Goal: Task Accomplishment & Management: Use online tool/utility

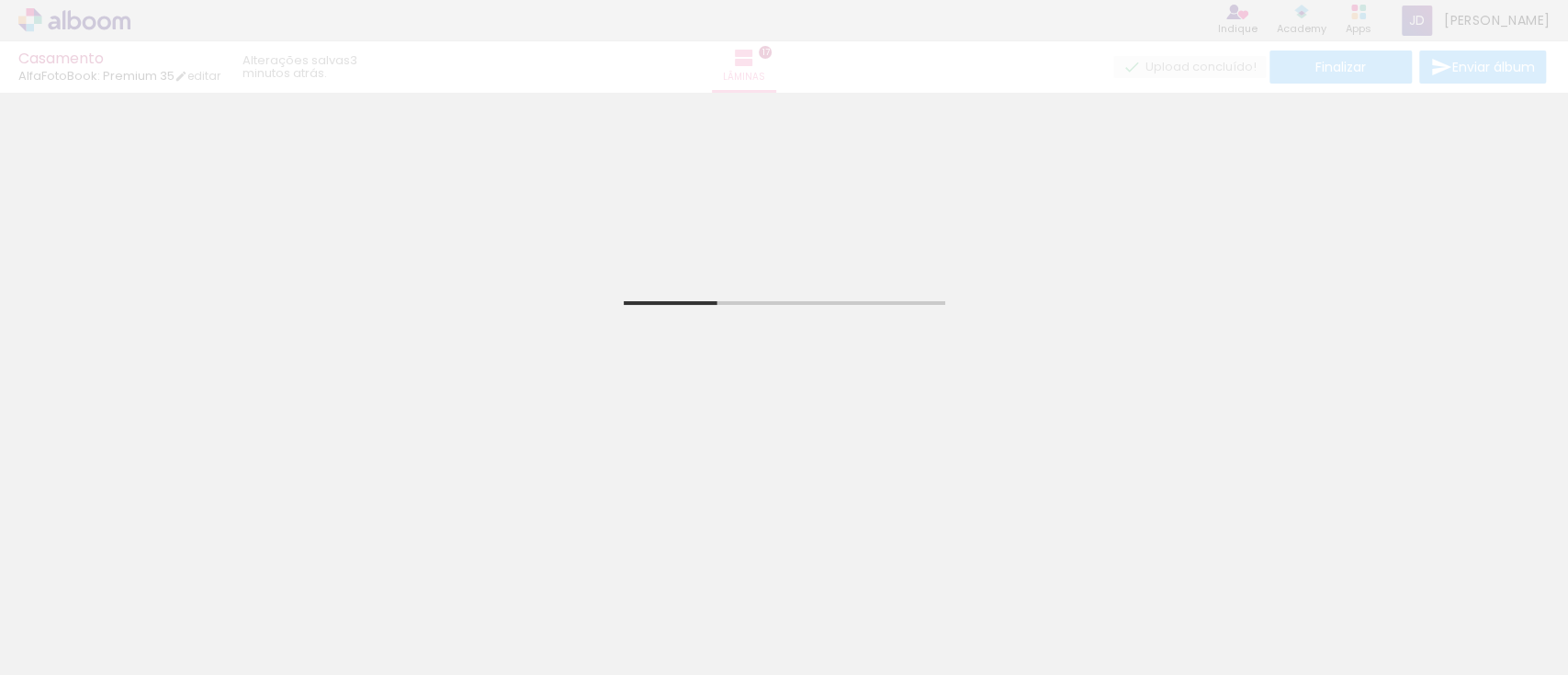
scroll to position [388, 0]
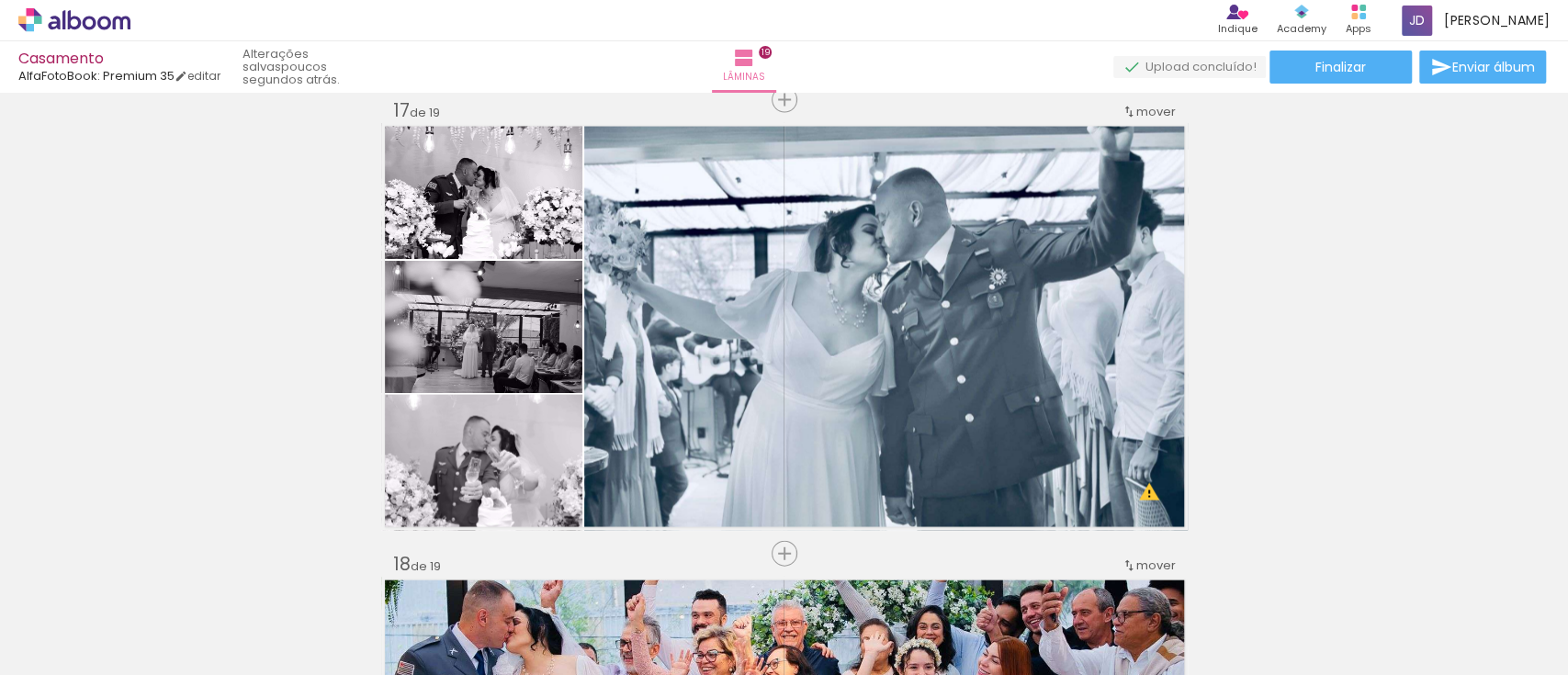
scroll to position [5512, 0]
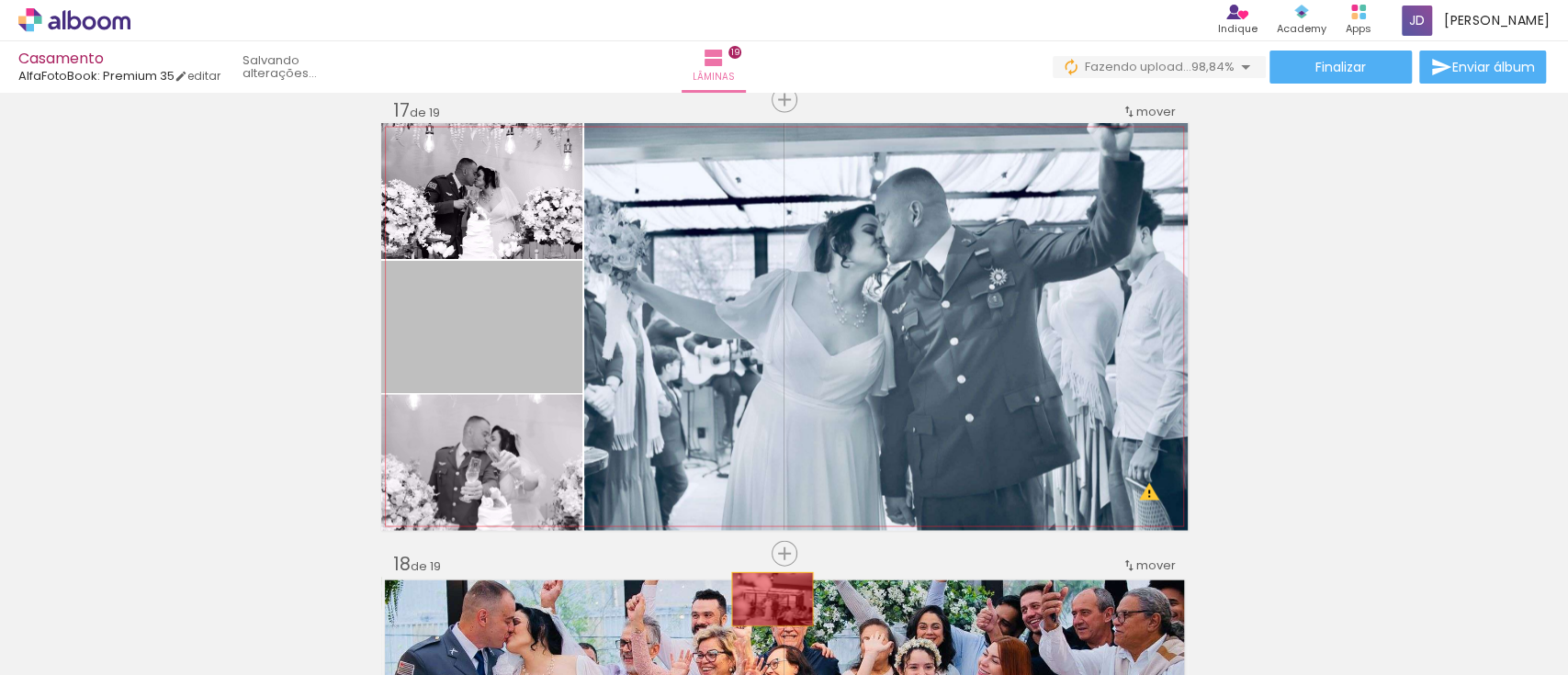
drag, startPoint x: 478, startPoint y: 341, endPoint x: 762, endPoint y: 599, distance: 383.7
click at [762, 599] on quentale-workspace at bounding box center [784, 337] width 1568 height 675
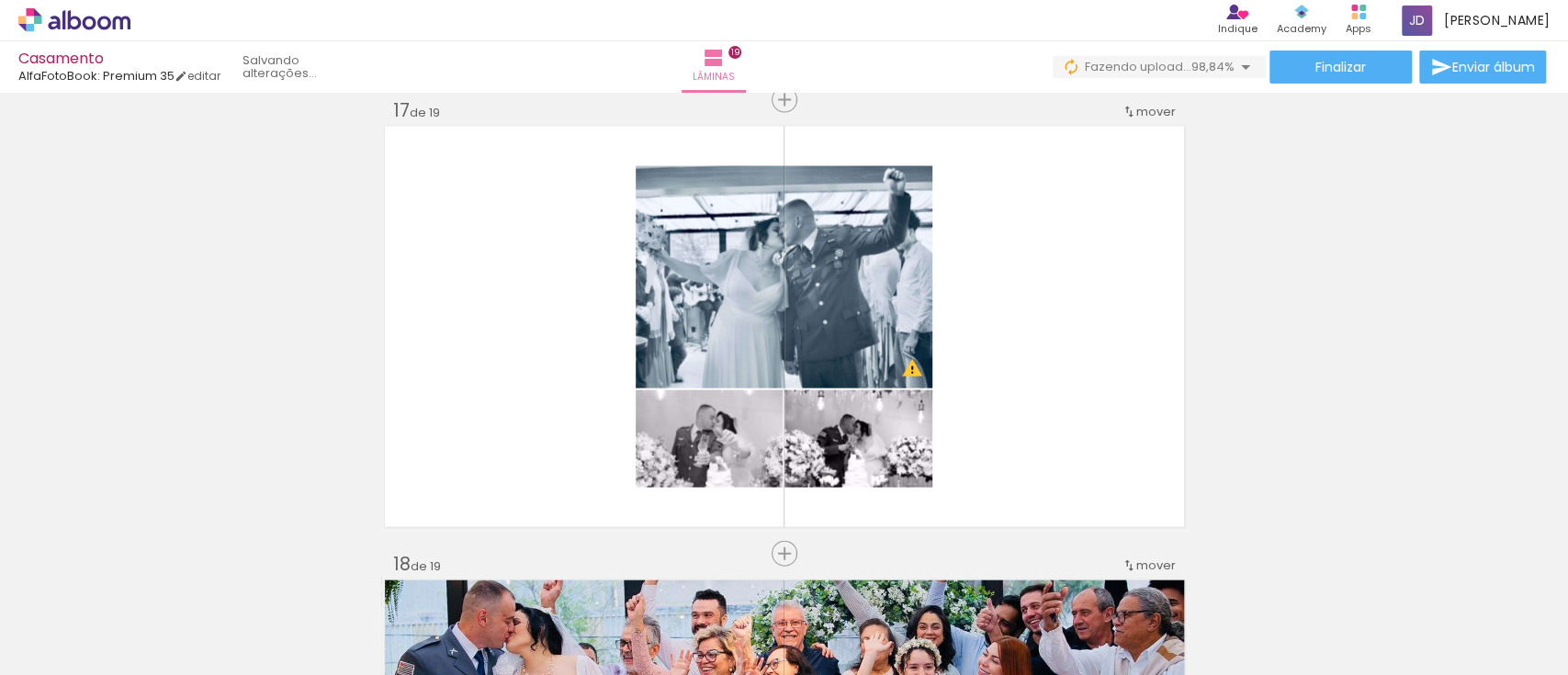
scroll to position [0, 7435]
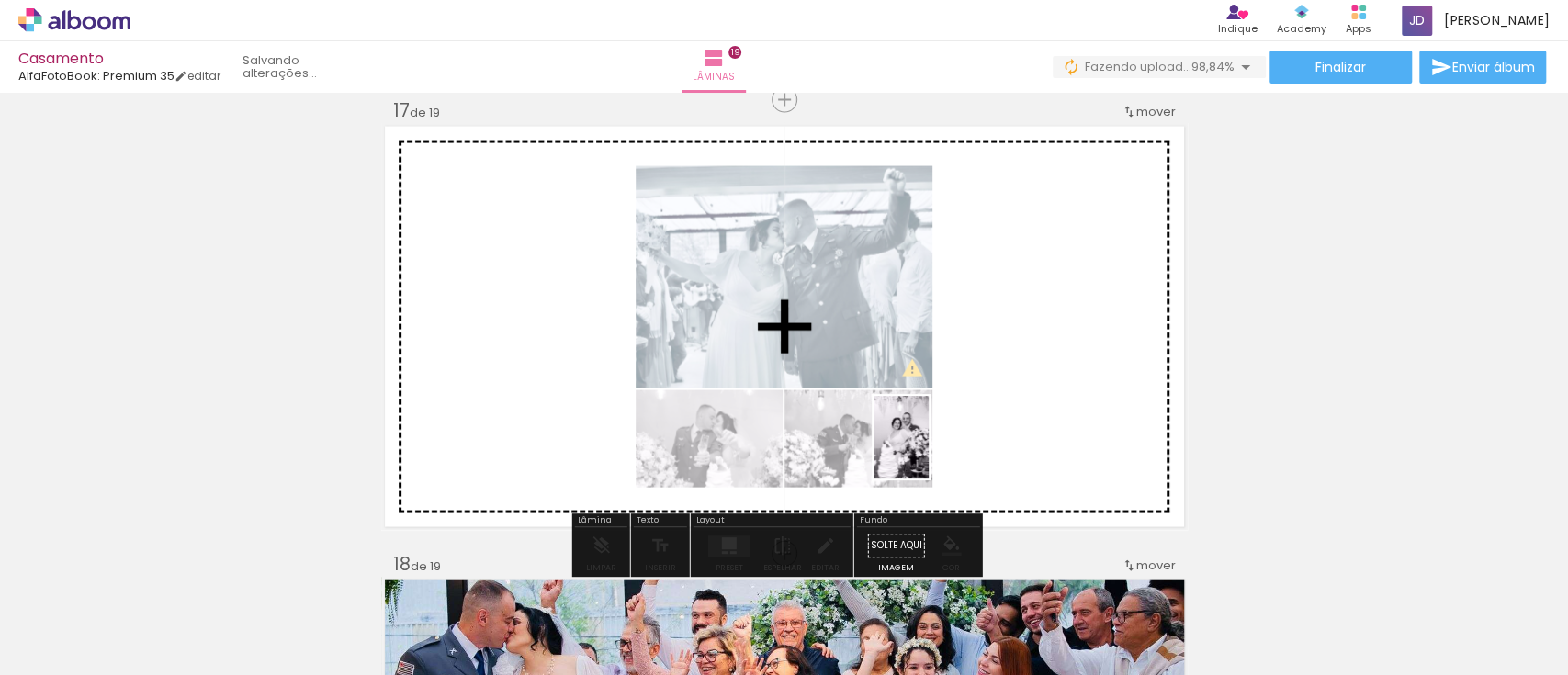
drag, startPoint x: 1477, startPoint y: 618, endPoint x: 928, endPoint y: 451, distance: 573.8
click at [928, 451] on quentale-workspace at bounding box center [784, 337] width 1568 height 675
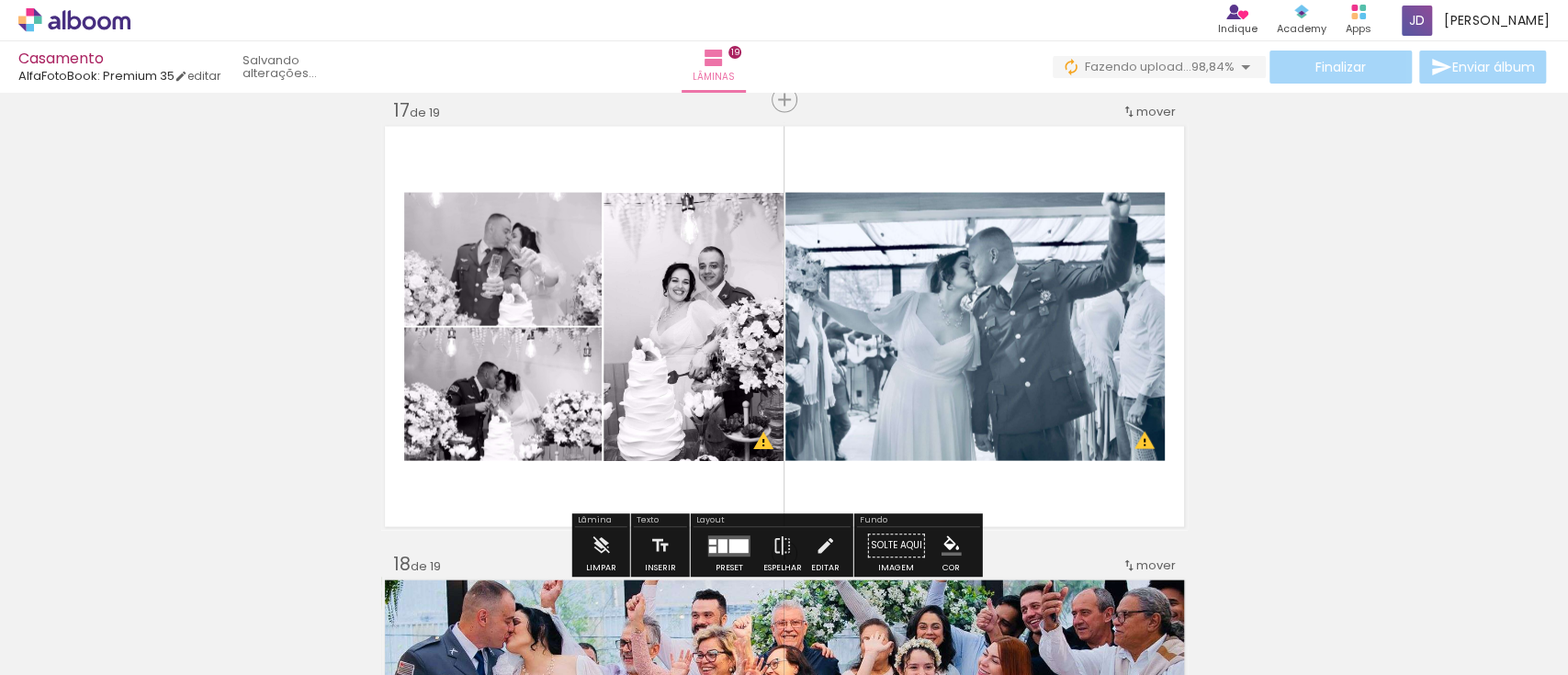
click at [743, 540] on div at bounding box center [738, 547] width 19 height 14
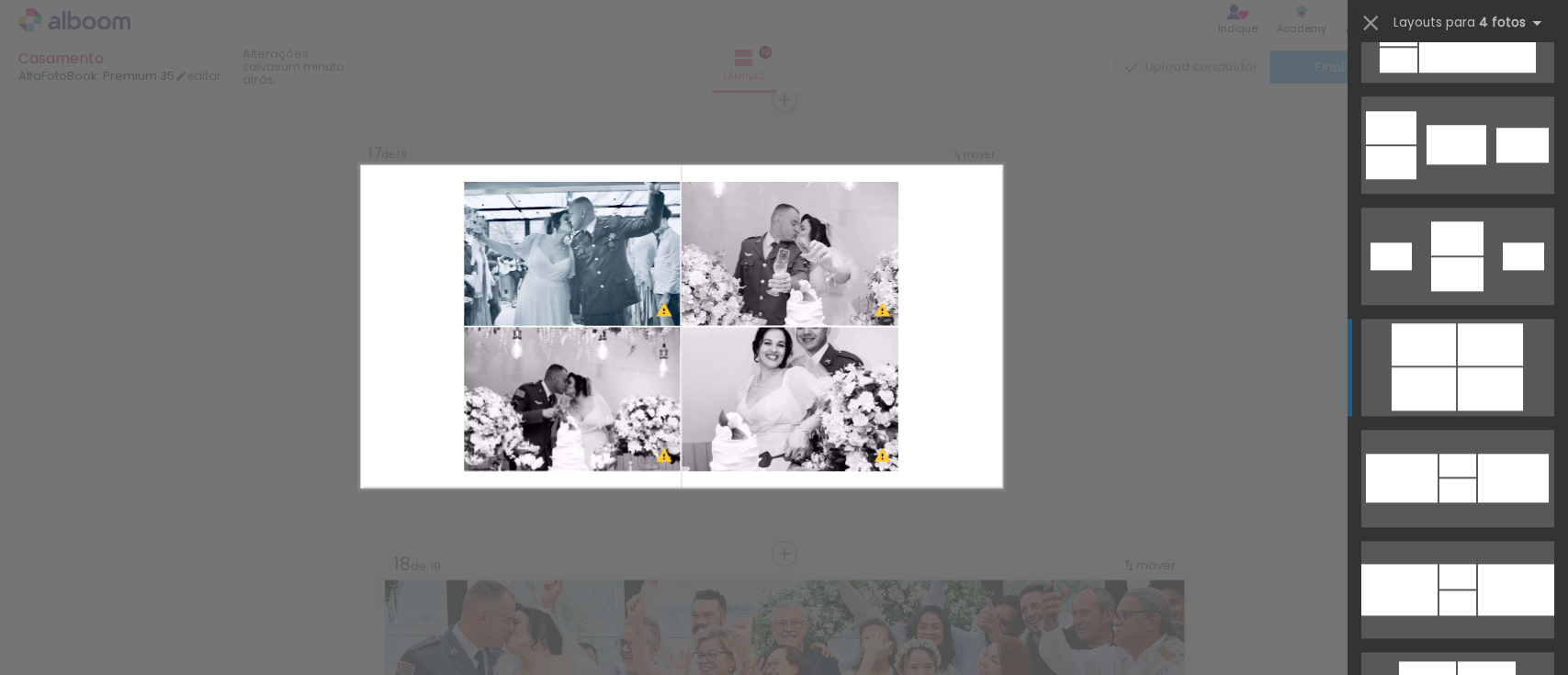
scroll to position [15436, 0]
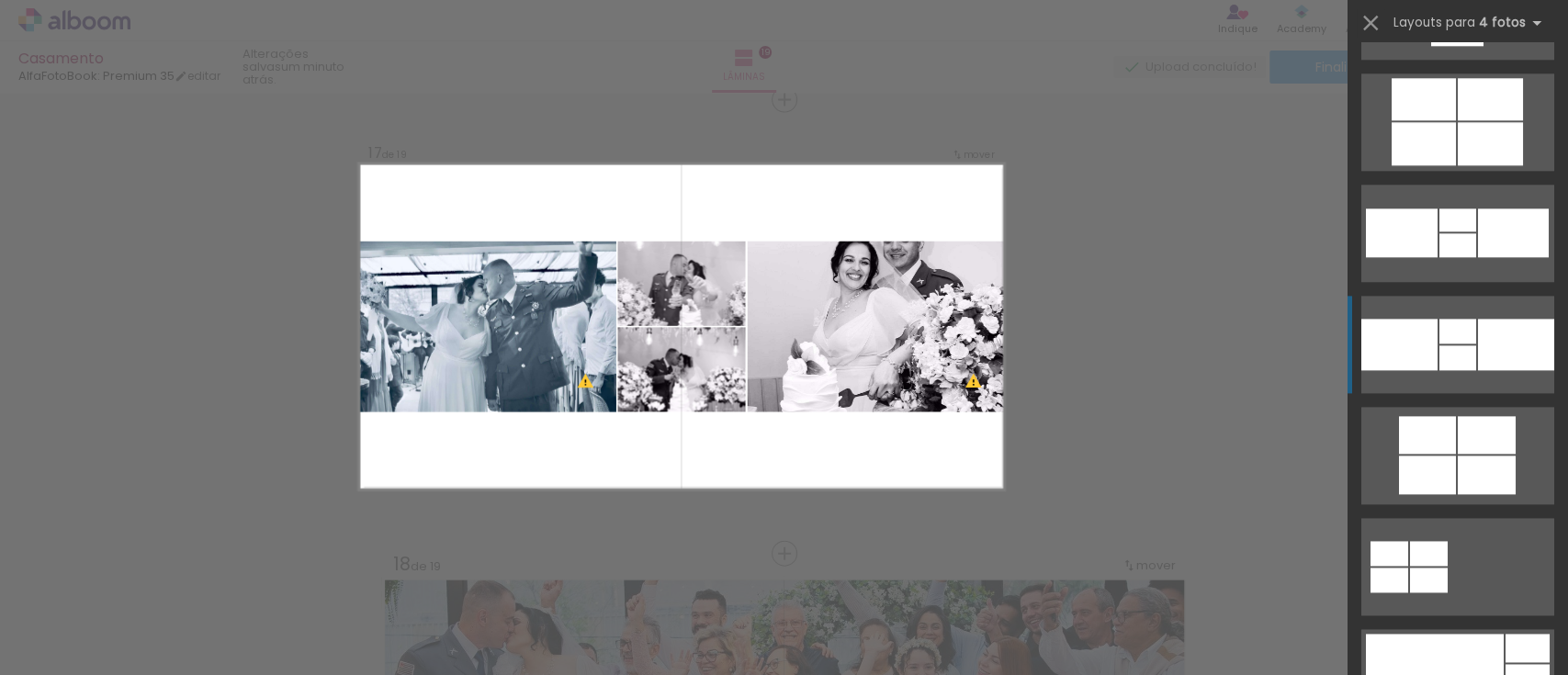
click at [1483, 345] on div at bounding box center [1515, 345] width 77 height 52
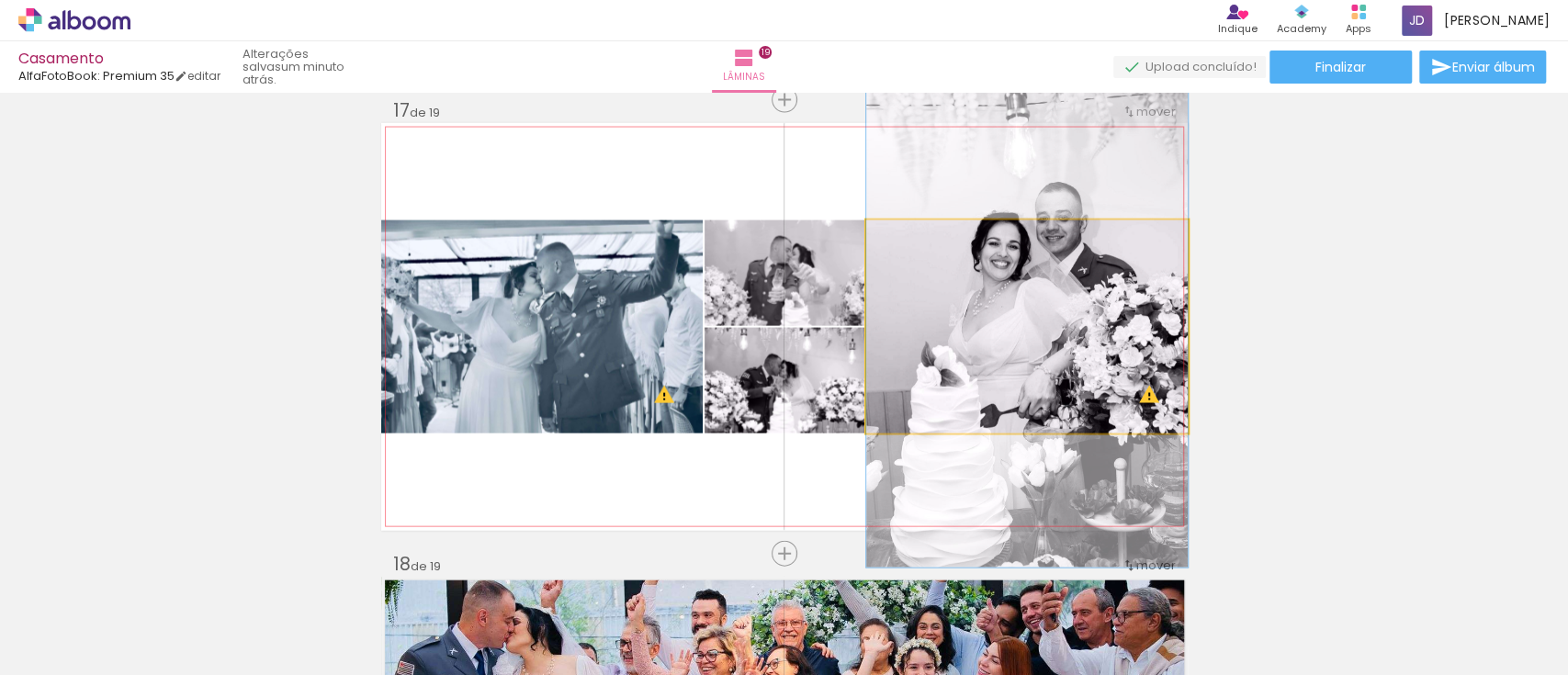
click at [1042, 312] on quentale-photo at bounding box center [1026, 327] width 321 height 213
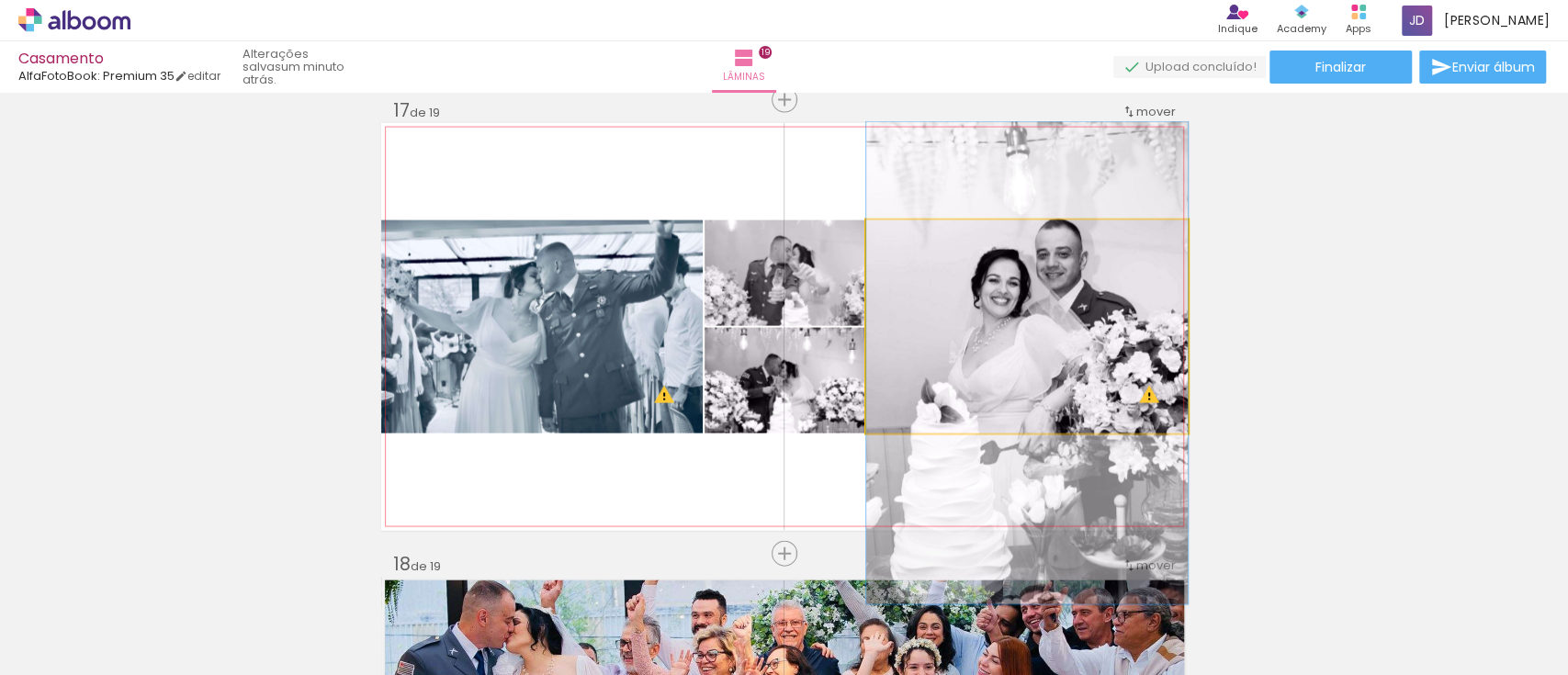
drag, startPoint x: 1052, startPoint y: 270, endPoint x: 1040, endPoint y: 307, distance: 38.9
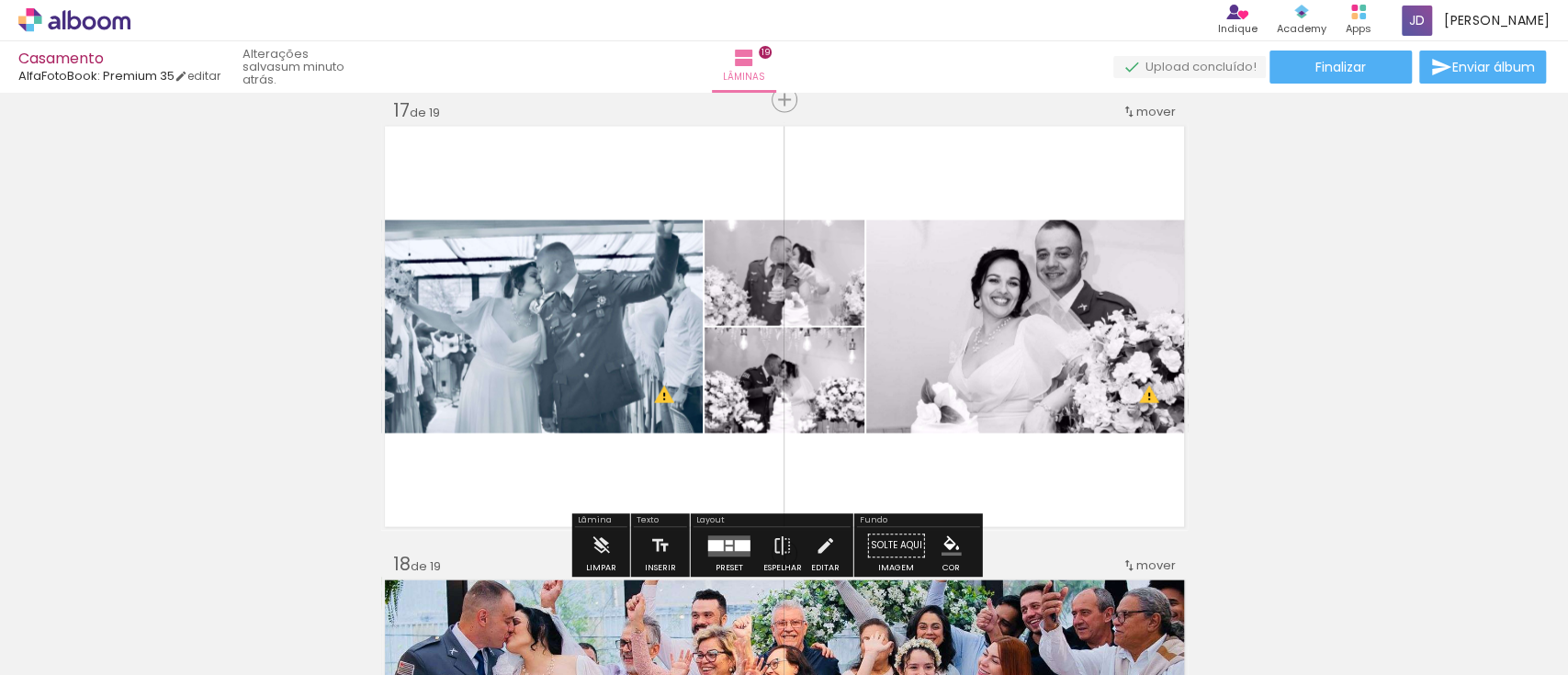
click at [712, 530] on div at bounding box center [729, 546] width 50 height 37
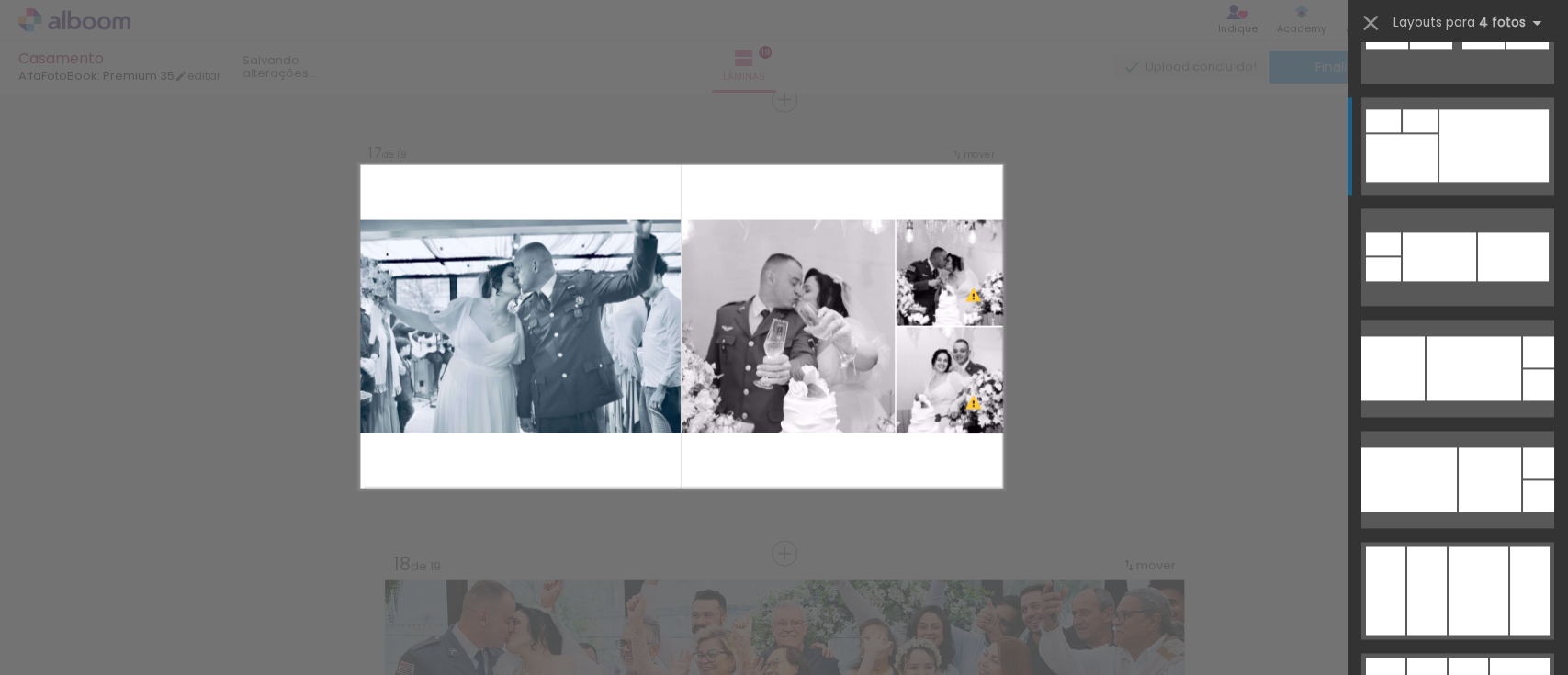
scroll to position [20453, 0]
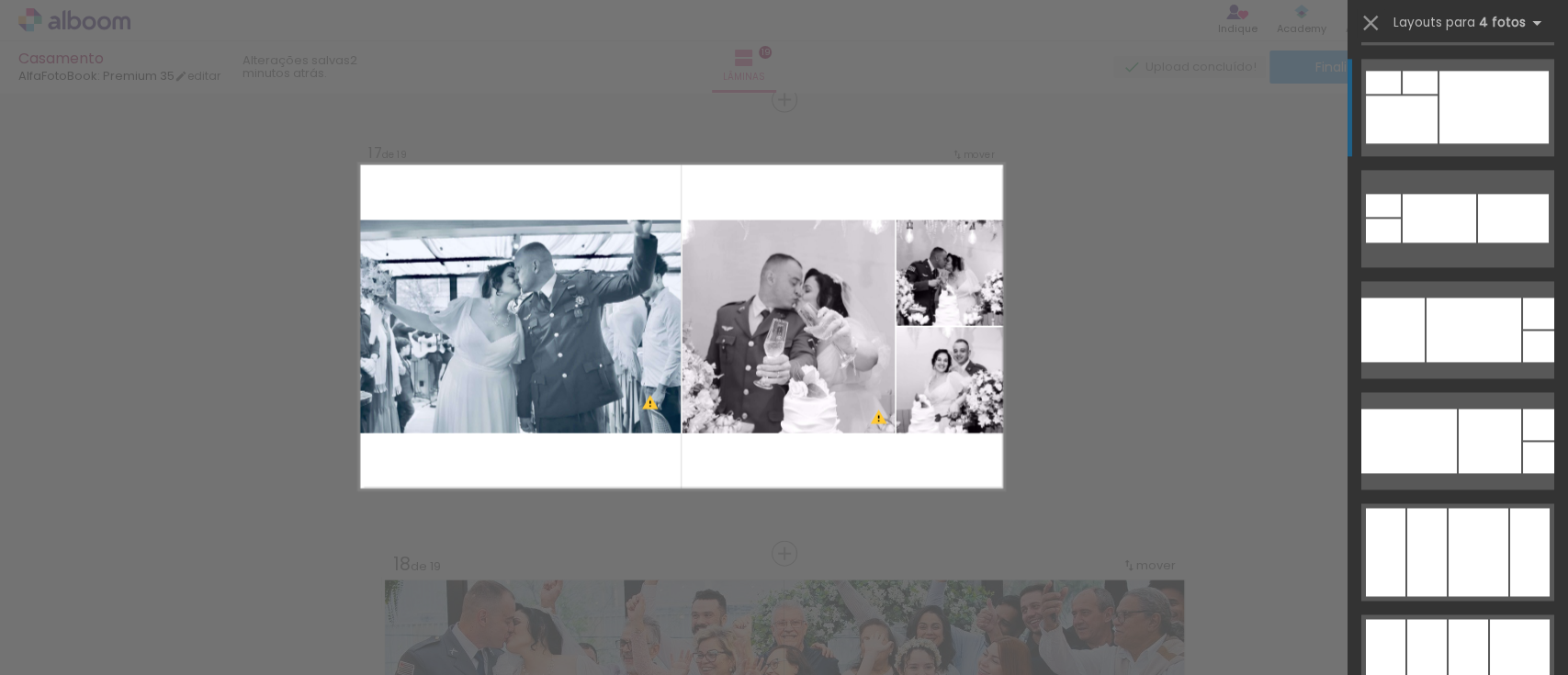
click at [1510, 442] on div at bounding box center [1490, 440] width 63 height 65
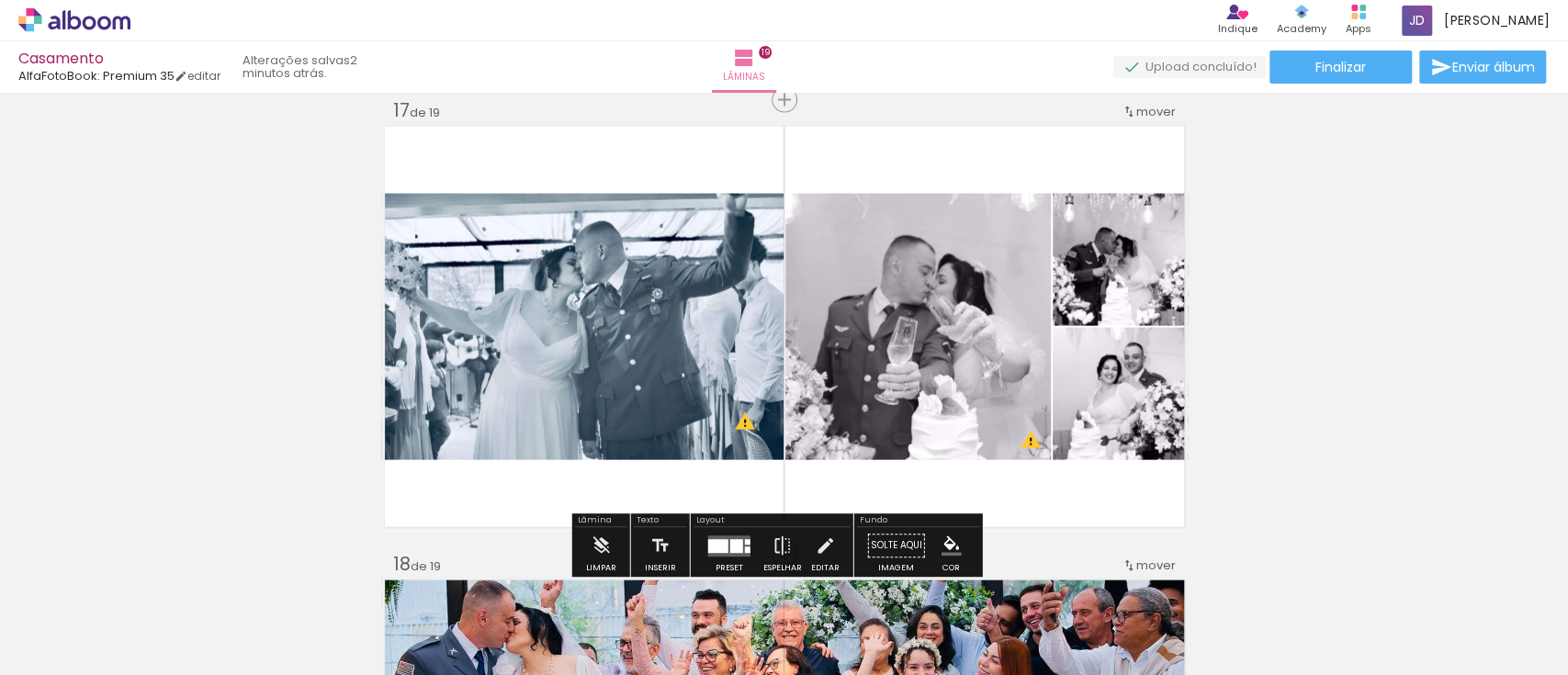
drag, startPoint x: 733, startPoint y: 547, endPoint x: 753, endPoint y: 528, distance: 27.6
click at [733, 546] on div at bounding box center [736, 547] width 13 height 14
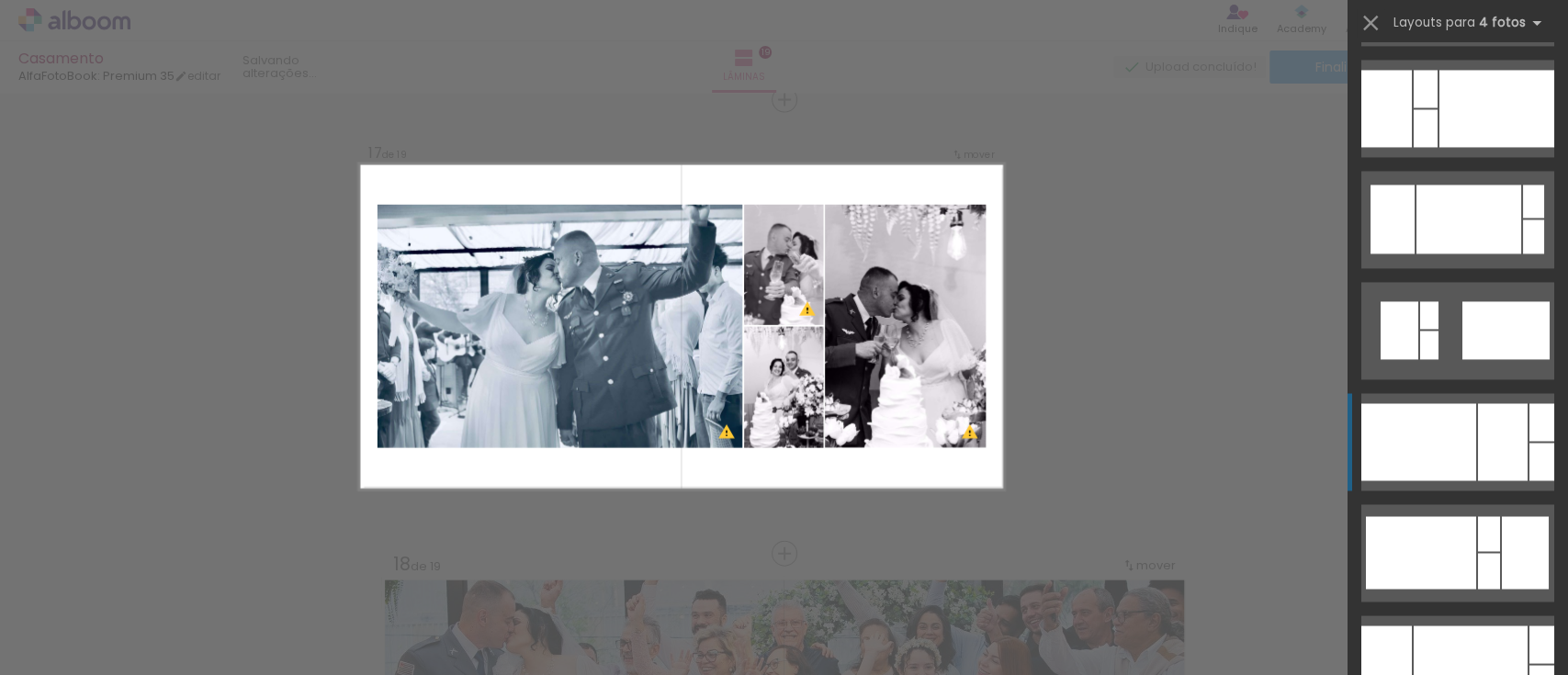
scroll to position [25443, 0]
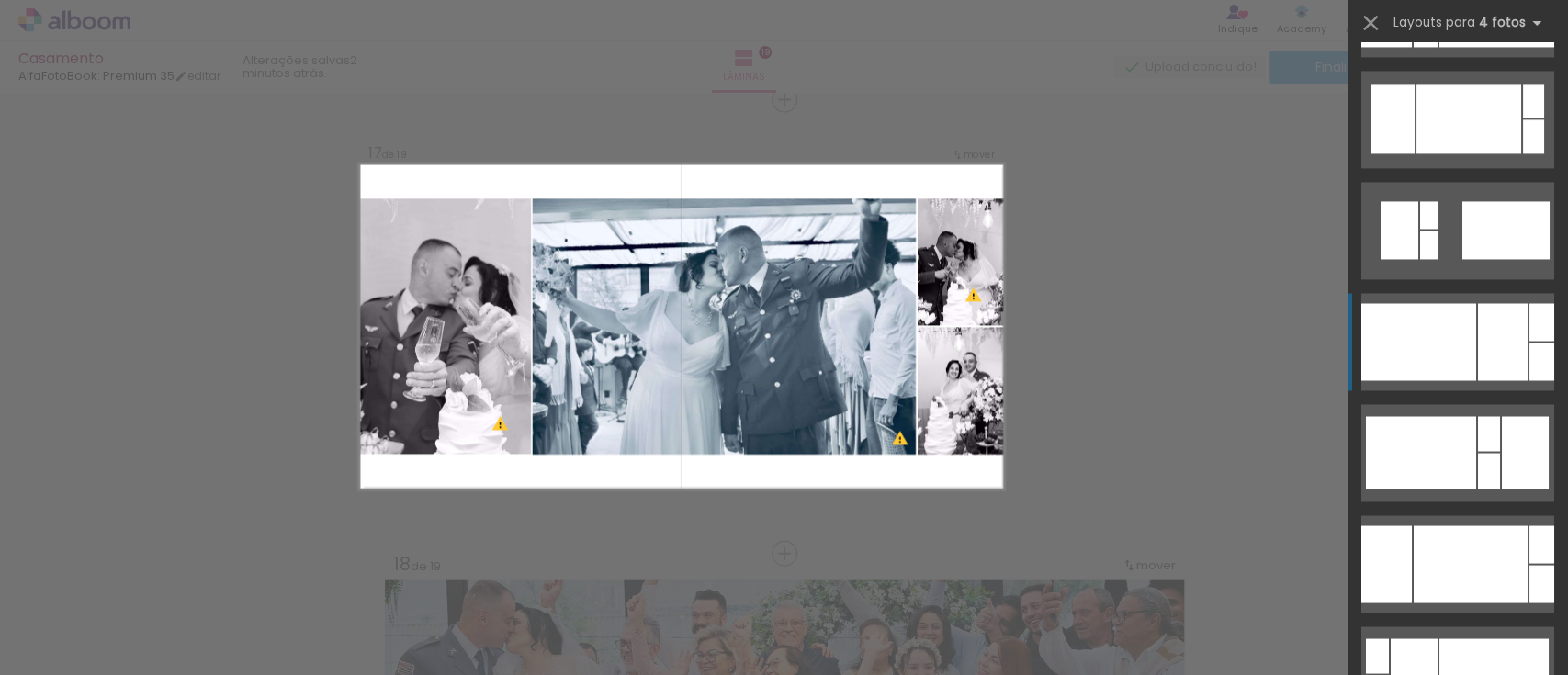
click at [1515, 563] on div at bounding box center [1470, 565] width 114 height 78
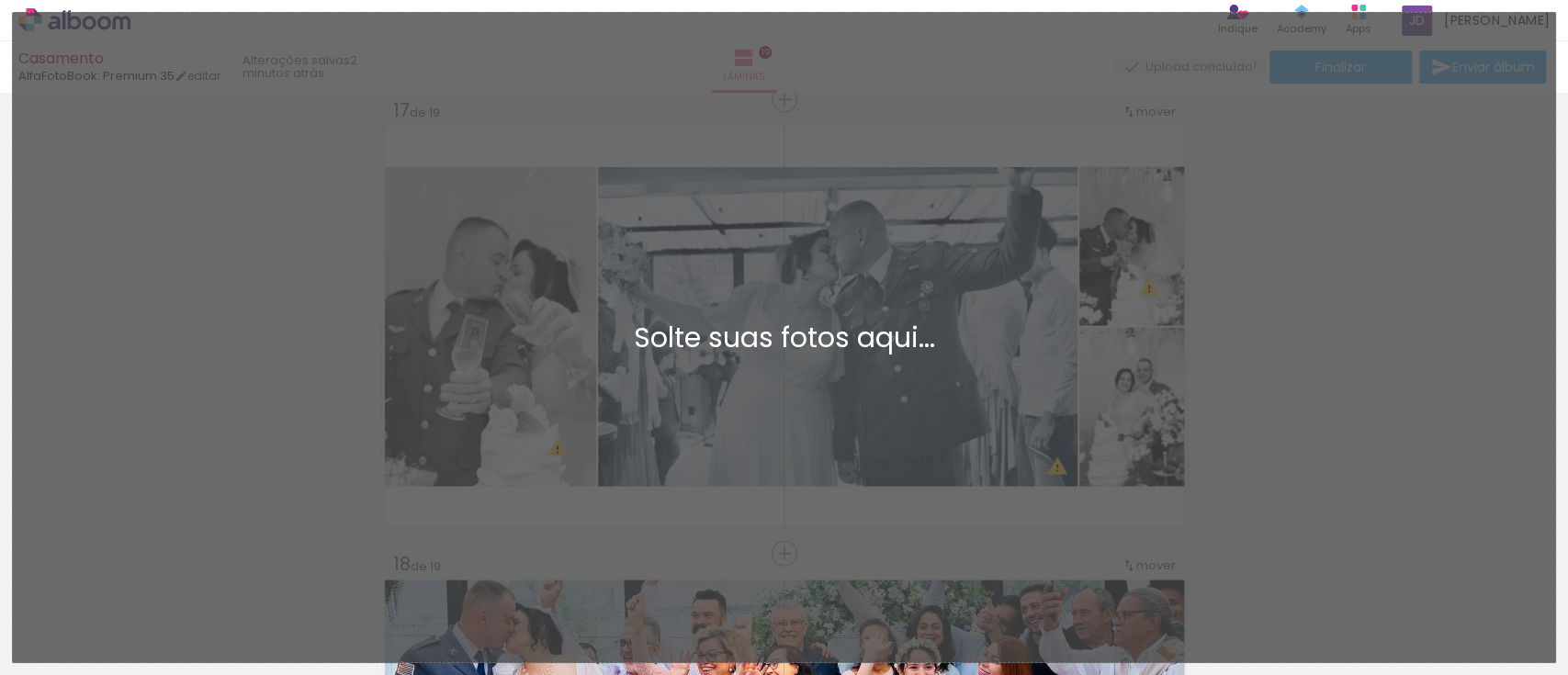
scroll to position [0, 7435]
